Goal: Transaction & Acquisition: Purchase product/service

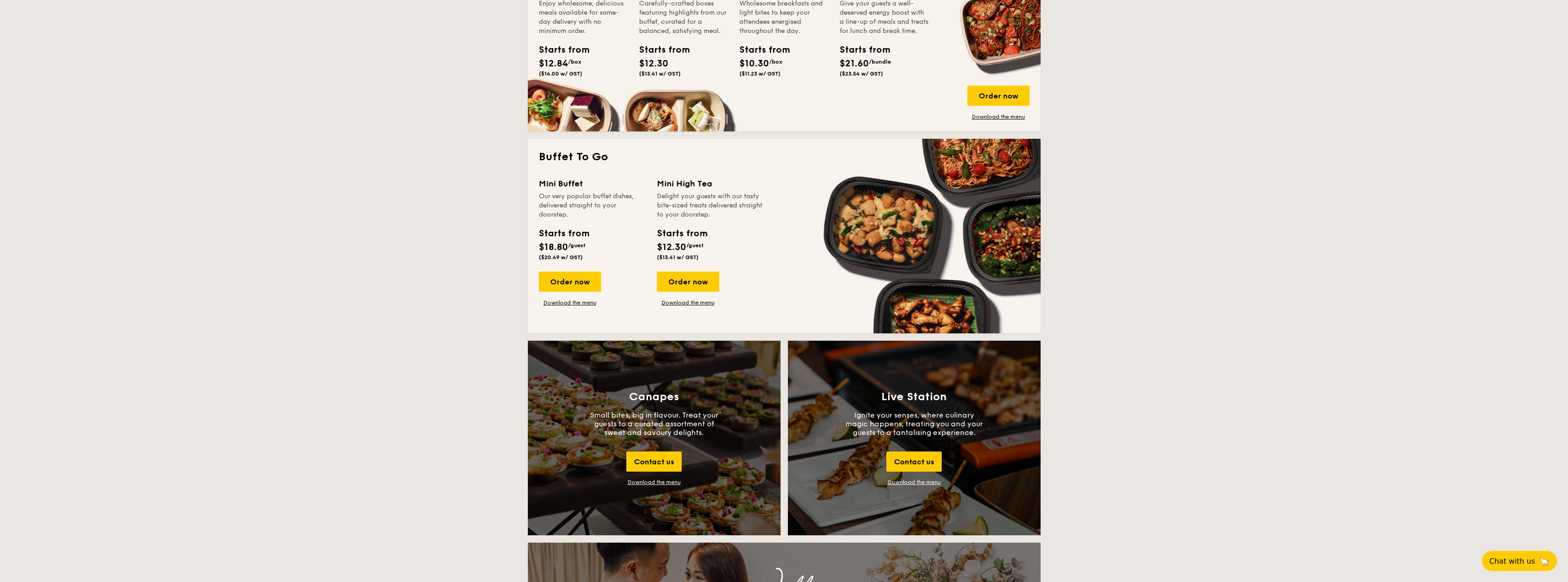
scroll to position [686, 0]
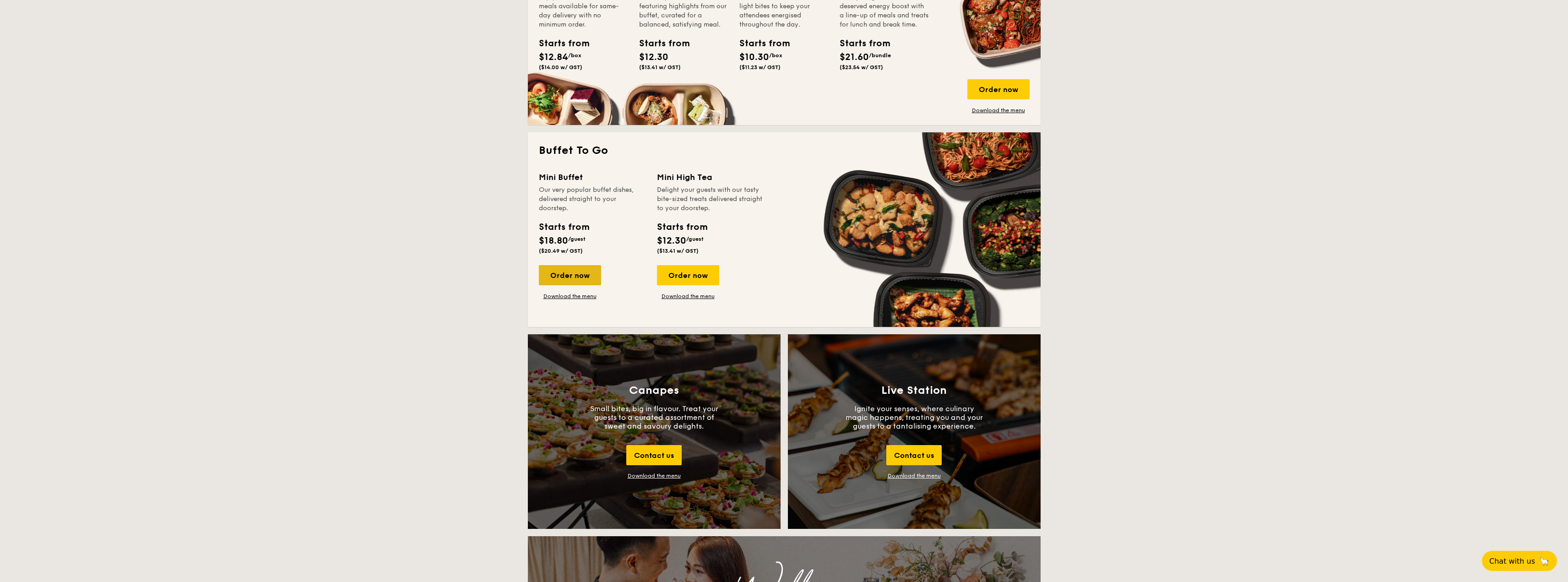
click at [569, 276] on div "Order now" at bounding box center [570, 274] width 62 height 20
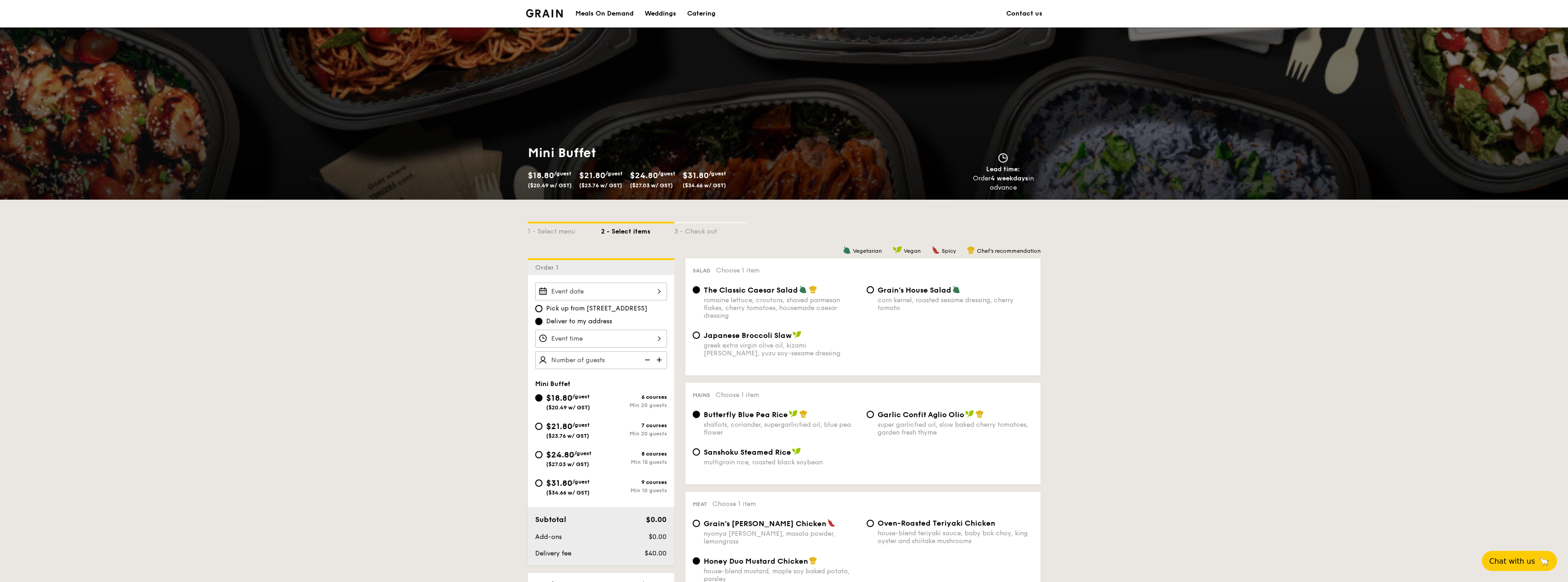
scroll to position [138, 0]
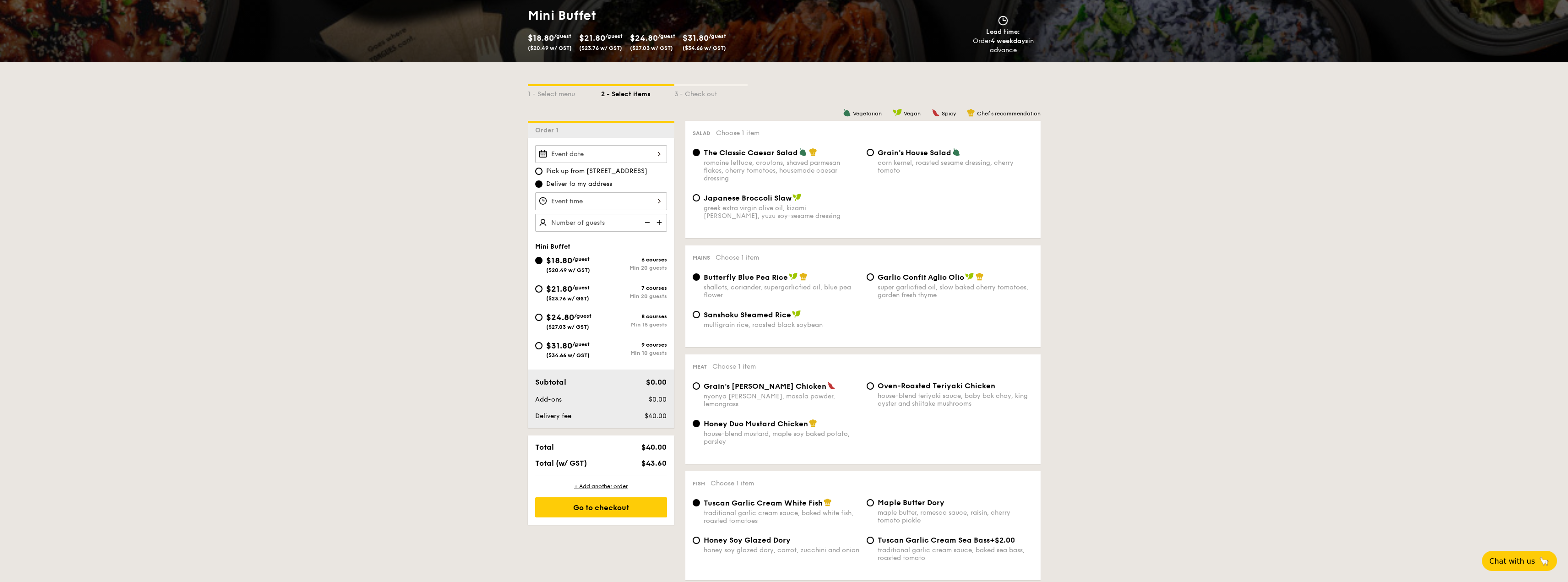
click at [600, 198] on input "Smoked Mesquite Whole Chicken brined in our in-house blend of herbs and spices,…" at bounding box center [601, 201] width 132 height 18
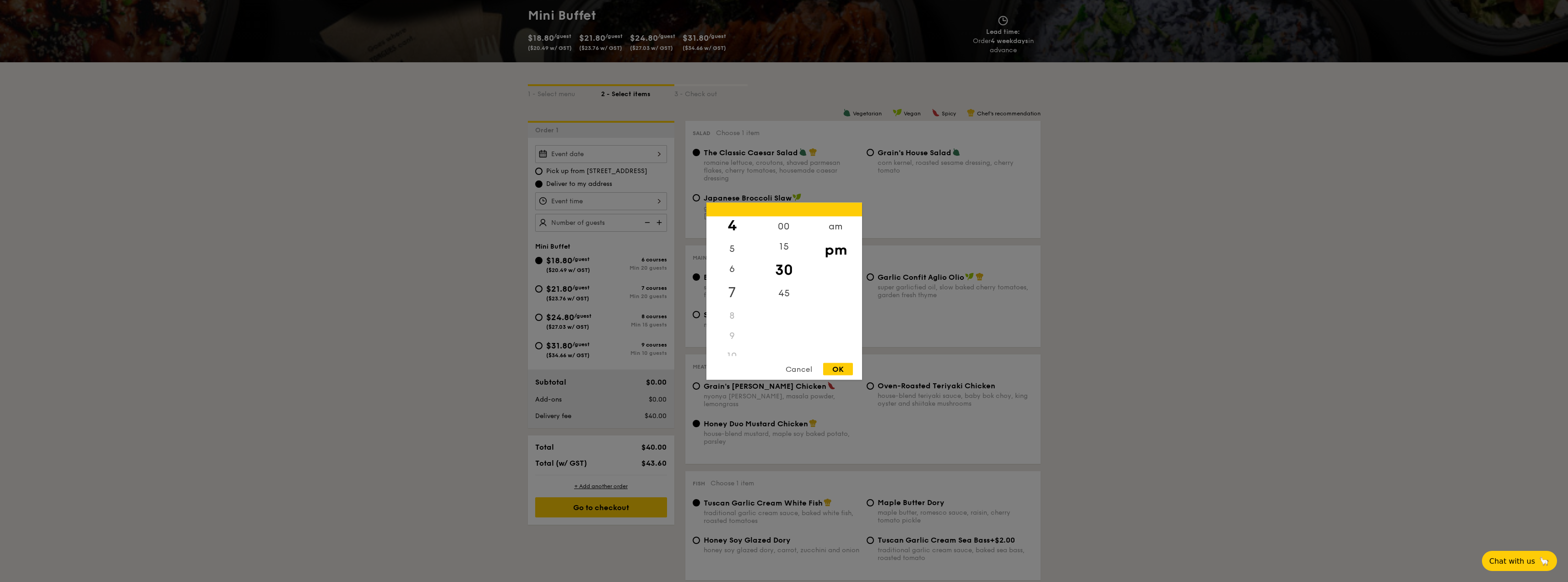
click at [731, 287] on div "7" at bounding box center [733, 292] width 52 height 27
click at [786, 231] on div "00" at bounding box center [784, 229] width 52 height 27
click at [835, 365] on div "OK" at bounding box center [839, 369] width 30 height 12
type input "7:00PM"
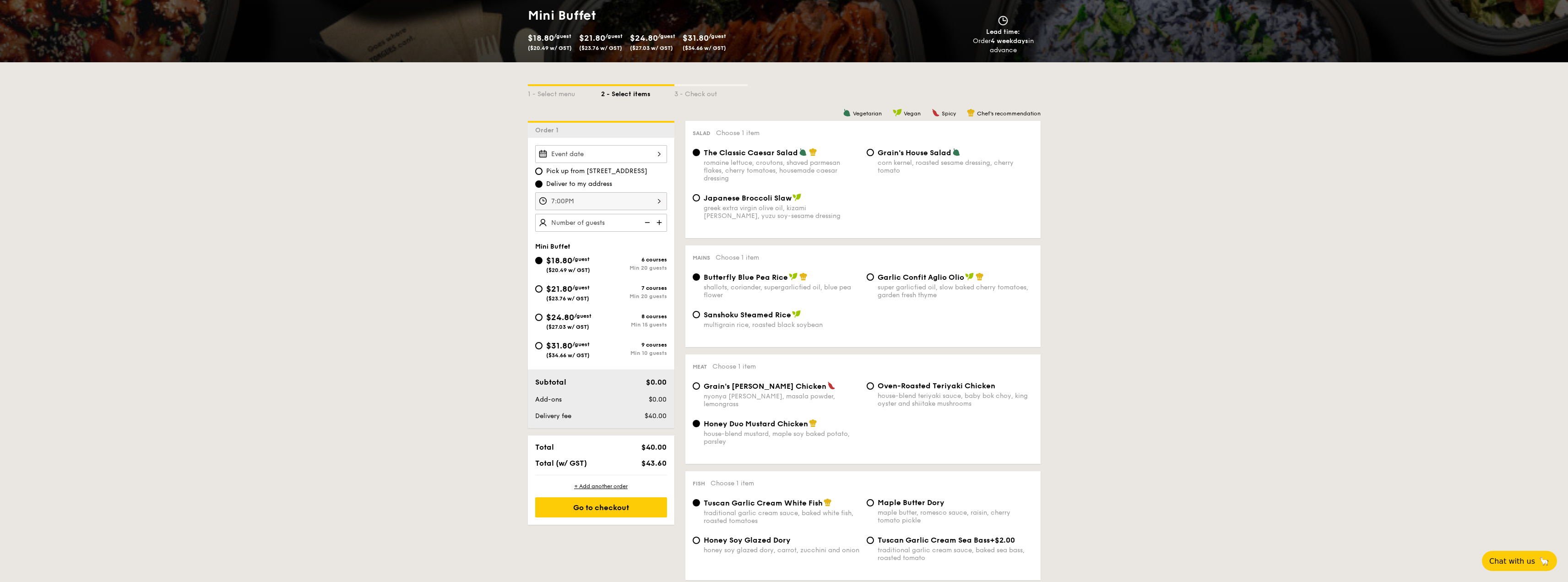
click at [629, 152] on input "Smoked Mesquite Whole Chicken brined in our in-house blend of herbs and spices,…" at bounding box center [601, 154] width 132 height 18
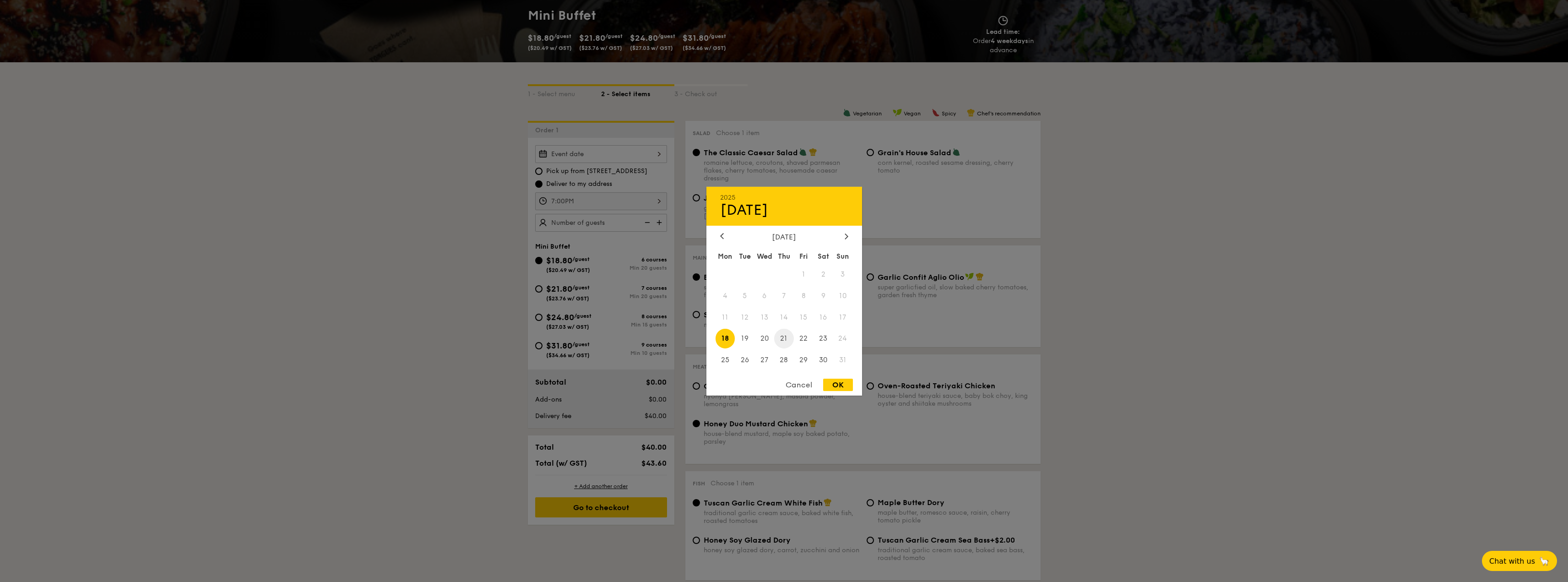
click at [786, 344] on span "21" at bounding box center [784, 339] width 19 height 19
click at [841, 389] on div "OK" at bounding box center [839, 384] width 30 height 12
type input "[DATE]"
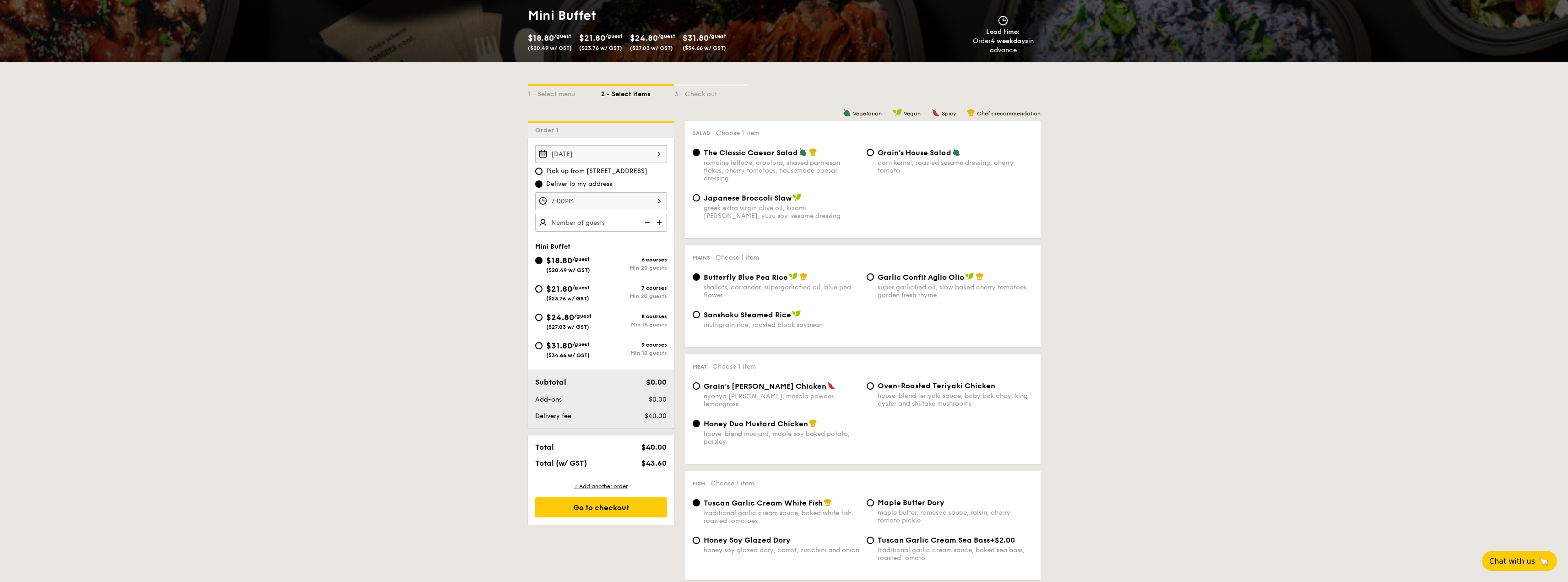
click at [606, 231] on input "text" at bounding box center [601, 223] width 132 height 18
type input "20 guests"
click at [641, 221] on img at bounding box center [646, 222] width 14 height 18
click at [646, 222] on img at bounding box center [646, 222] width 14 height 18
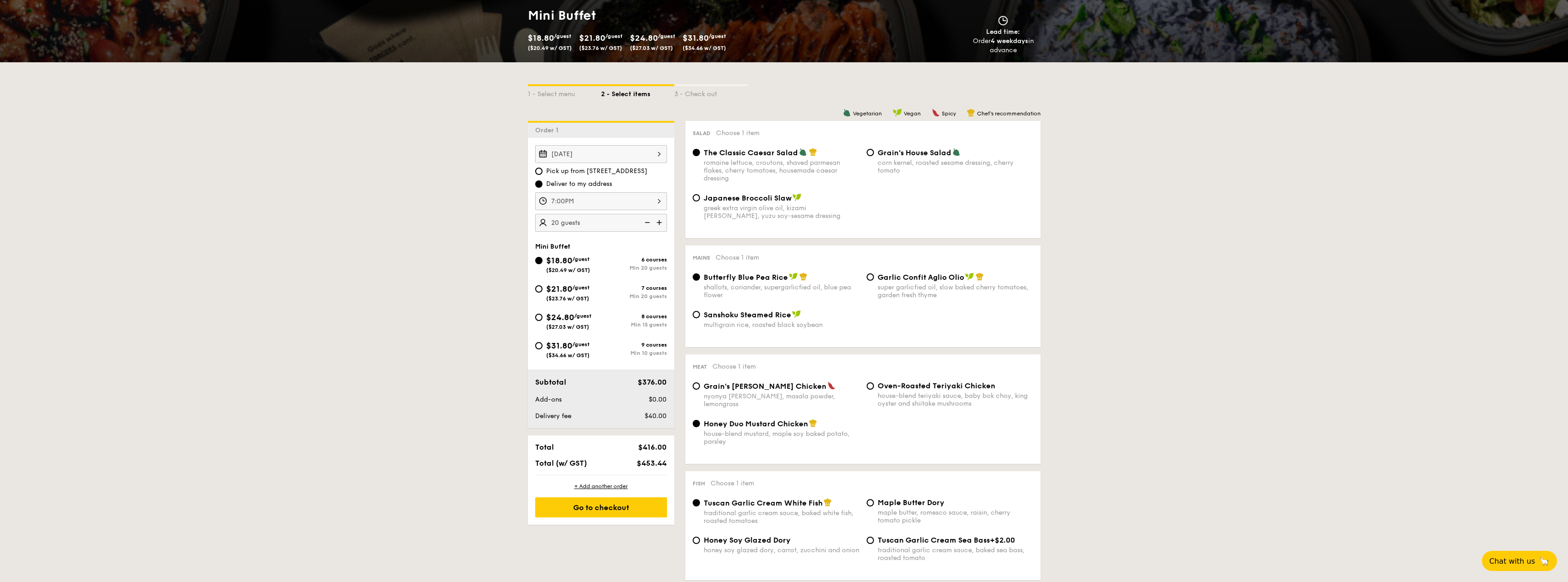
click at [569, 319] on span "$24.80" at bounding box center [560, 317] width 28 height 10
click at [543, 319] on input "$24.80 /guest ($27.03 w/ GST) 8 courses Min 15 guests" at bounding box center [539, 317] width 7 height 7
radio input "true"
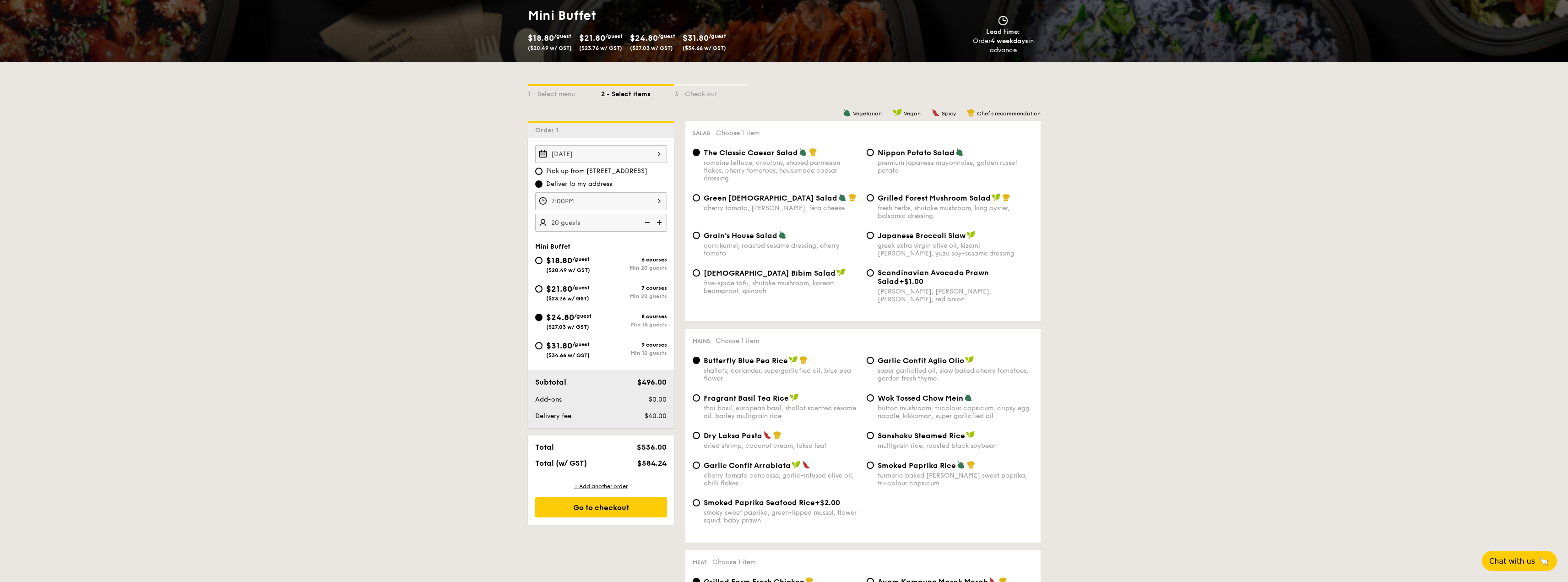
radio input "true"
click at [647, 224] on img at bounding box center [646, 222] width 14 height 18
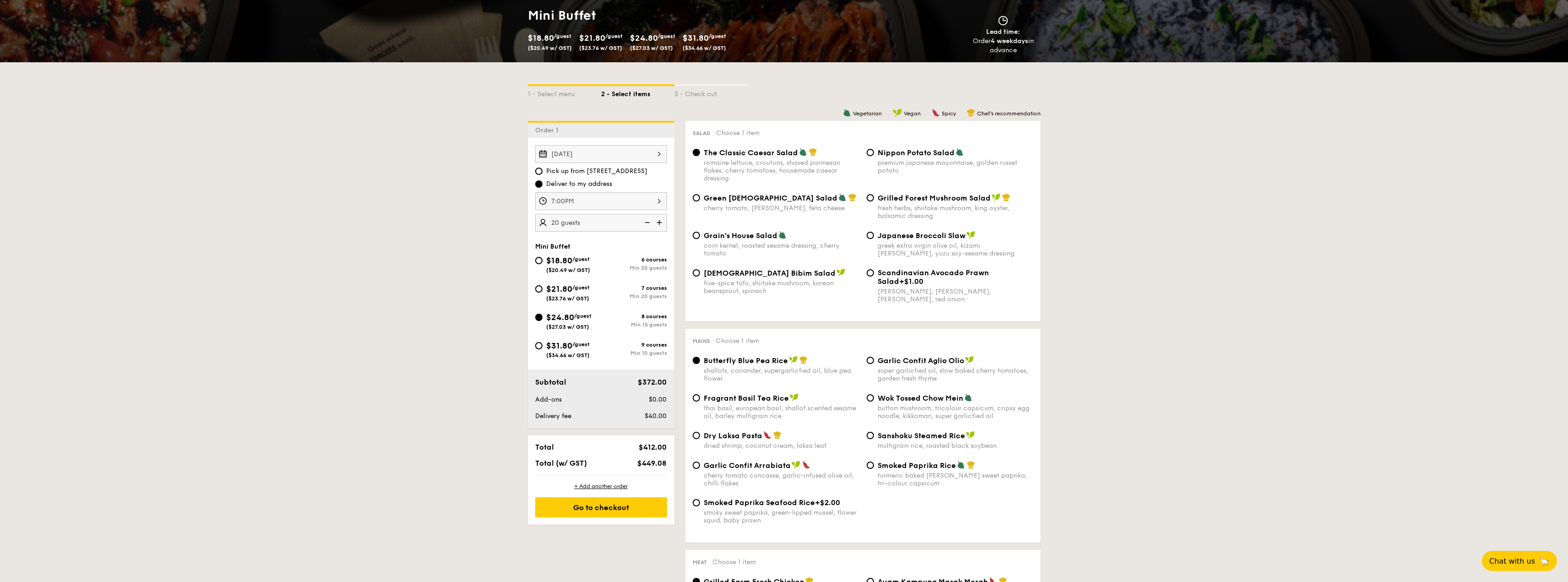
type input "15 guests"
click at [595, 501] on div "Go to checkout" at bounding box center [601, 507] width 132 height 20
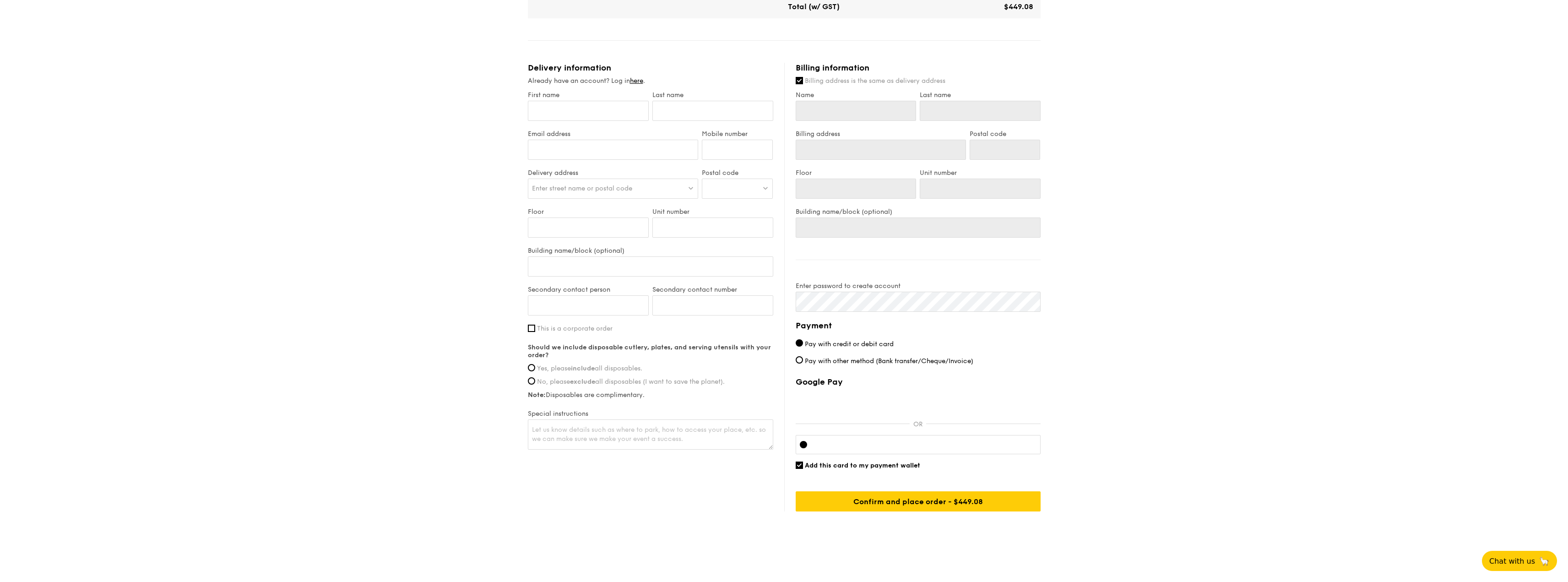
scroll to position [420, 0]
click at [554, 326] on span "This is a corporate order" at bounding box center [575, 326] width 75 height 8
click at [535, 326] on input "This is a corporate order" at bounding box center [531, 325] width 7 height 7
checkbox input "true"
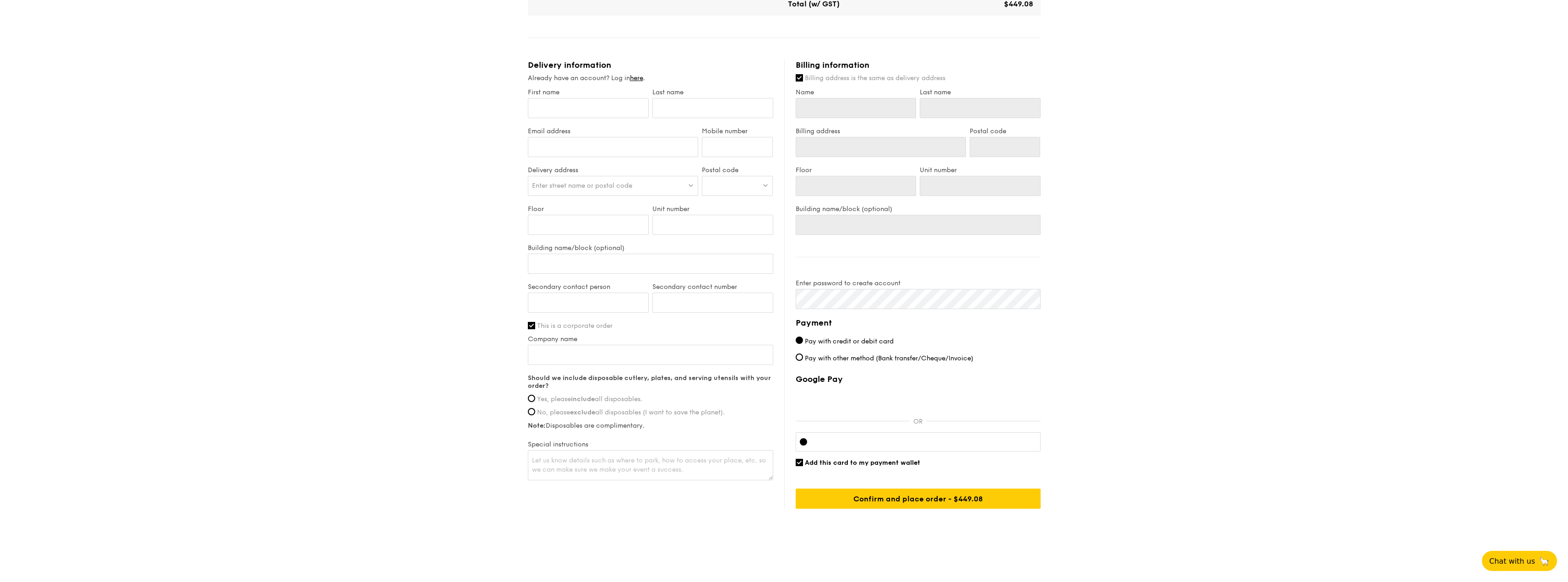
click at [542, 402] on span "Yes, please include all disposables." at bounding box center [590, 399] width 105 height 8
click at [535, 402] on input "Yes, please include all disposables." at bounding box center [531, 398] width 7 height 7
radio input "true"
